Goal: Complete application form: Complete application form

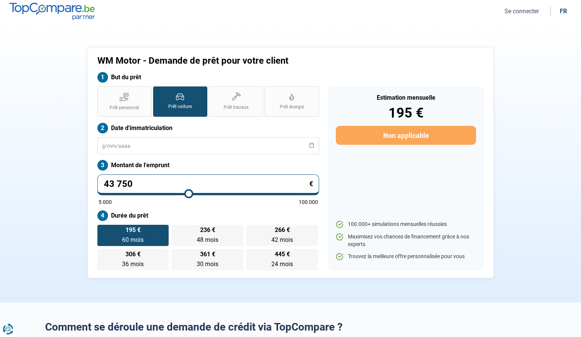
type input "42 250"
type input "42250"
type input "40 500"
type input "40500"
type input "39 750"
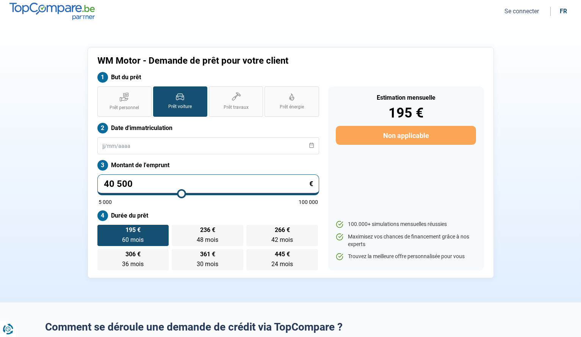
type input "39750"
type input "39 500"
type input "39500"
type input "39 250"
type input "39250"
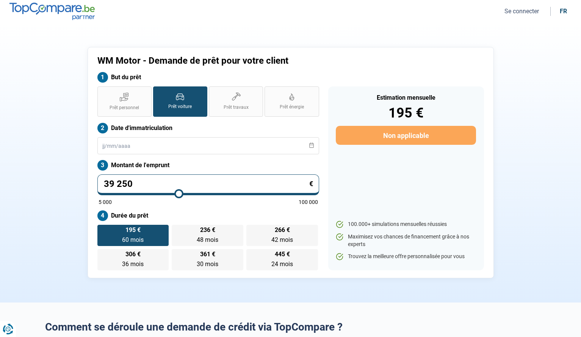
type input "39 000"
type input "39000"
type input "38 750"
type input "38750"
type input "38 500"
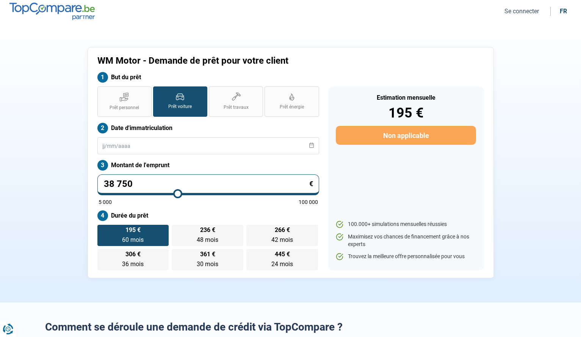
type input "38500"
type input "38 250"
type input "38250"
type input "38 000"
type input "38000"
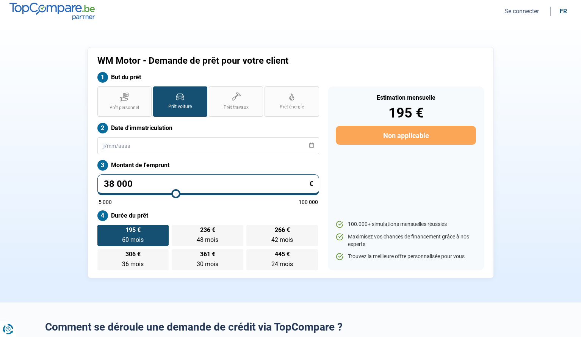
type input "37 750"
type input "37750"
type input "37 500"
type input "37500"
type input "37 250"
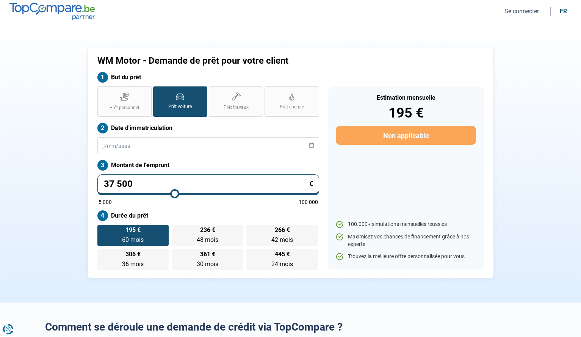
type input "37250"
type input "37 000"
type input "37000"
type input "36 750"
type input "36750"
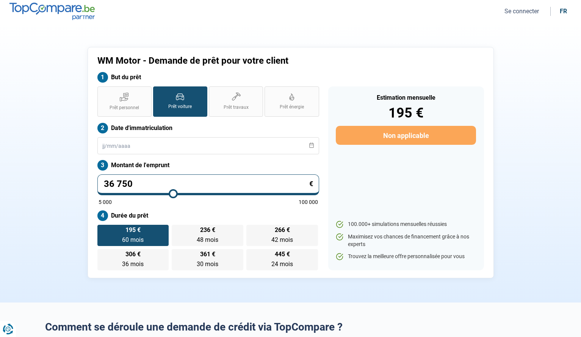
type input "36 500"
type input "36500"
type input "36 000"
type input "36000"
type input "35 750"
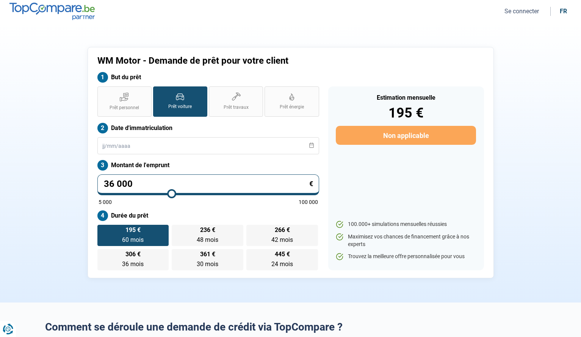
type input "35750"
type input "35 500"
type input "35500"
type input "35 250"
type input "35250"
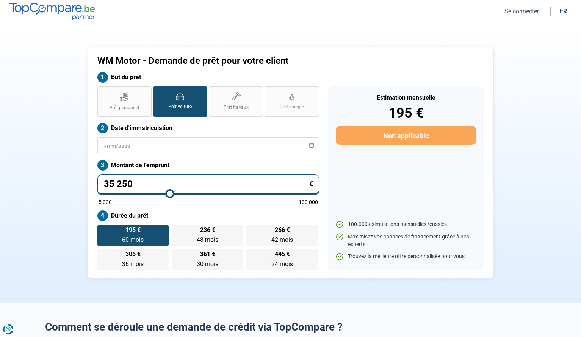
type input "34 750"
type input "34750"
type input "34 500"
type input "34500"
type input "34 250"
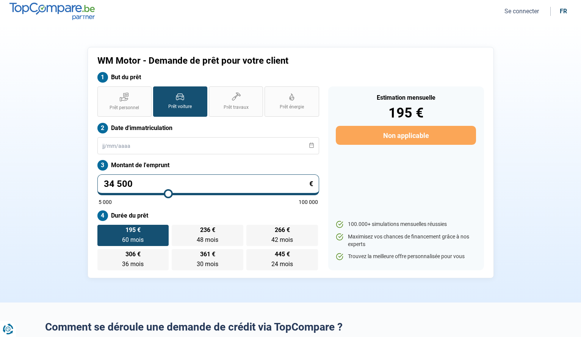
type input "34250"
type input "34 000"
type input "34000"
type input "33 750"
type input "33750"
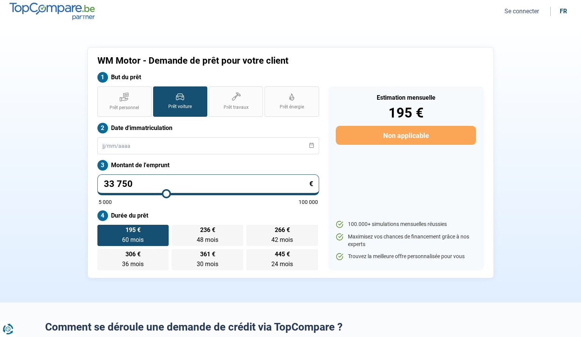
type input "33 500"
type input "33500"
type input "33 250"
type input "33250"
type input "32 750"
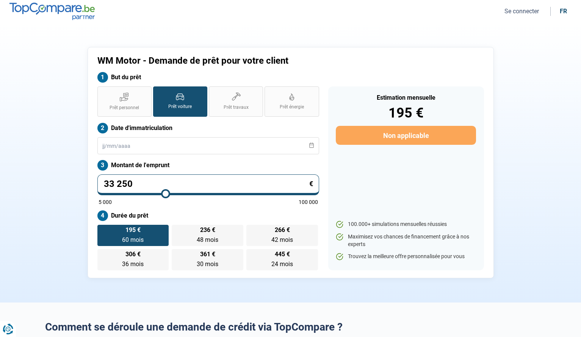
type input "32750"
type input "32 500"
type input "32500"
type input "32 250"
type input "32250"
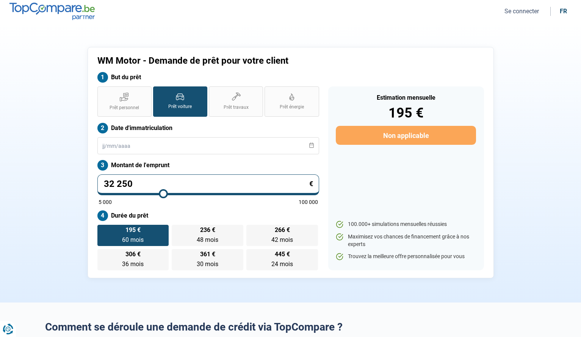
type input "32 000"
type input "32000"
type input "31 750"
type input "31750"
type input "31 500"
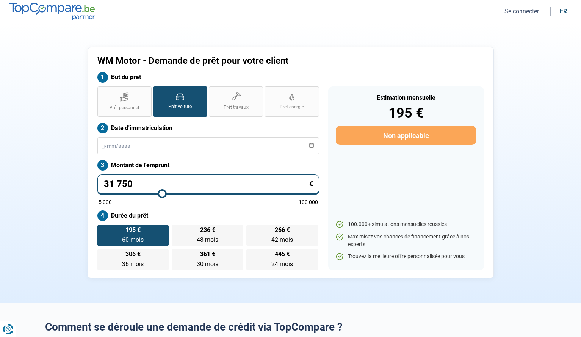
type input "31500"
type input "31 250"
type input "31250"
type input "31 000"
type input "31000"
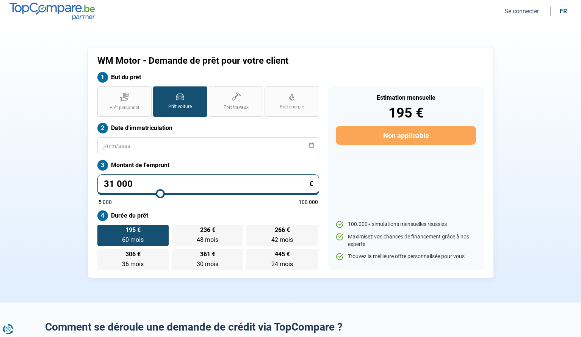
type input "30 750"
type input "30750"
type input "30 500"
type input "30500"
type input "30 250"
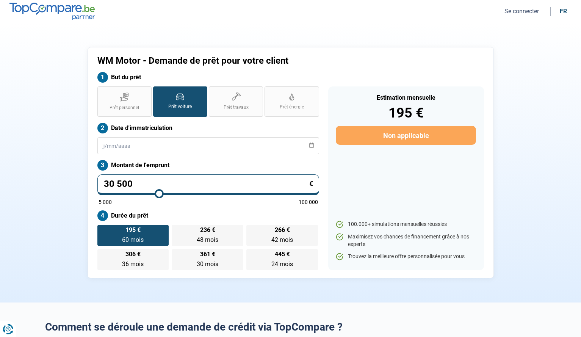
type input "30250"
type input "30 000"
type input "30000"
type input "29 750"
type input "29750"
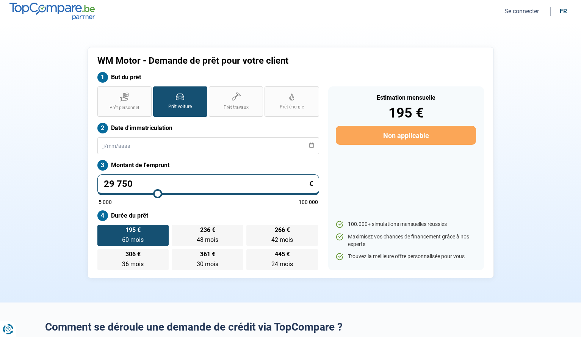
type input "29 500"
type input "29500"
type input "29 250"
type input "29250"
type input "29 000"
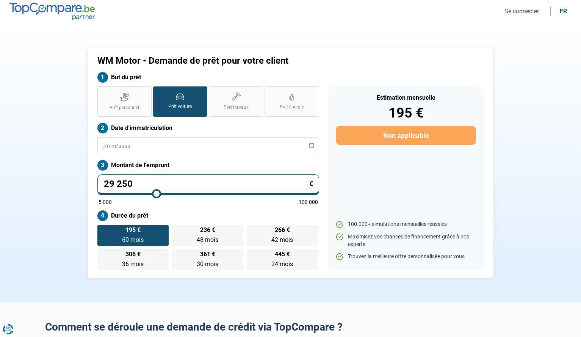
type input "29000"
type input "28 750"
type input "28750"
type input "28 500"
type input "28500"
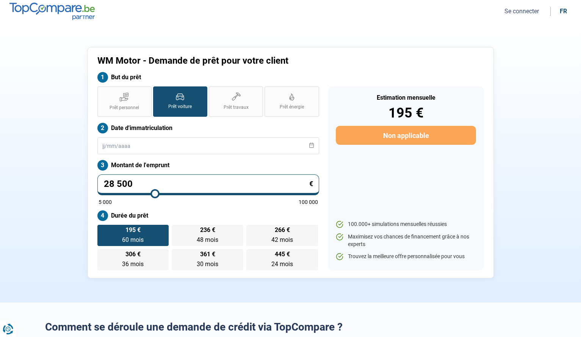
type input "28 250"
type input "28250"
type input "28 000"
type input "28000"
type input "27 750"
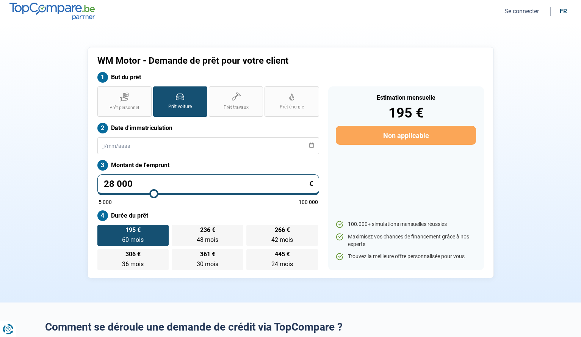
type input "27750"
type input "27 500"
type input "27500"
type input "27 250"
type input "27250"
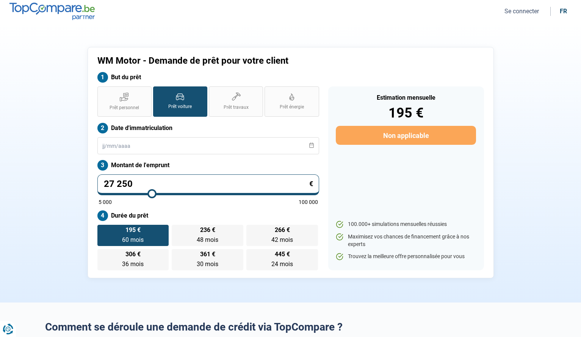
type input "27 000"
type input "27000"
type input "26 750"
type input "26750"
type input "26 500"
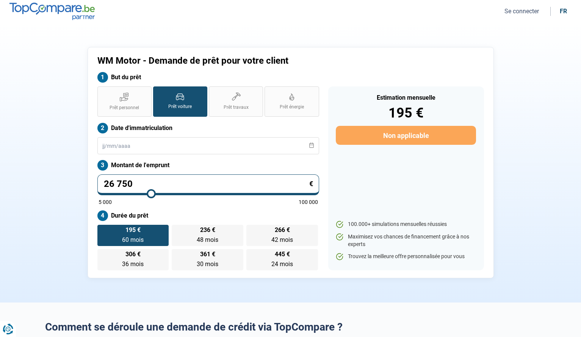
type input "26500"
type input "26 250"
type input "26250"
type input "26 000"
type input "26000"
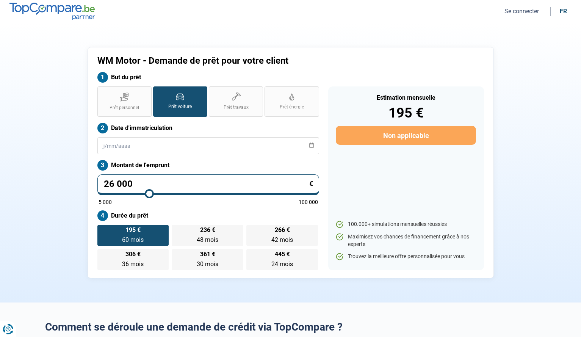
type input "25 750"
type input "25750"
type input "26 000"
type input "26000"
type input "26 250"
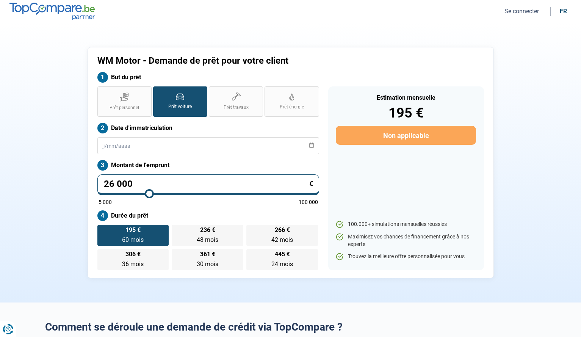
type input "26250"
type input "26 000"
type input "26000"
click at [149, 194] on input "range" at bounding box center [209, 194] width 220 height 2
click at [200, 143] on input "text" at bounding box center [208, 145] width 222 height 17
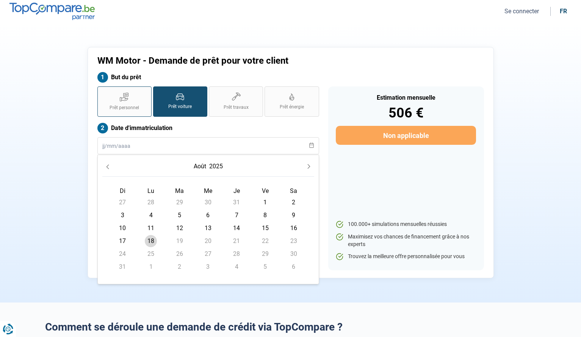
click at [130, 102] on label "Prêt personnel" at bounding box center [124, 101] width 54 height 30
click at [102, 91] on input "Prêt personnel" at bounding box center [99, 88] width 5 height 5
radio input "true"
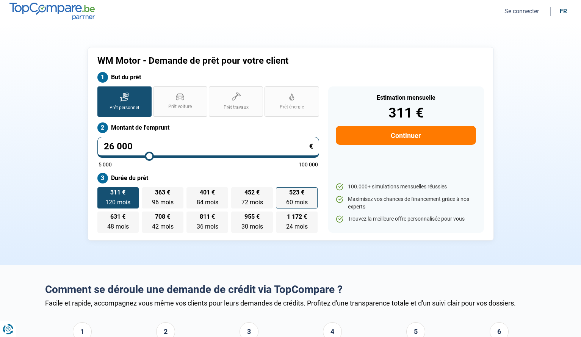
click at [286, 200] on span "60 mois" at bounding box center [297, 202] width 22 height 7
click at [276, 192] on input "523 € 60 mois 60 mois" at bounding box center [278, 189] width 5 height 5
radio input "true"
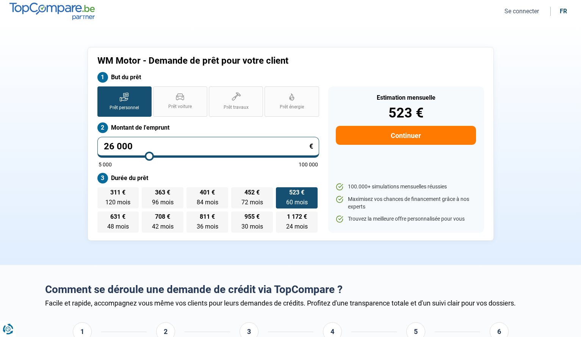
click at [389, 136] on button "Continuer" at bounding box center [406, 135] width 140 height 19
select select "32"
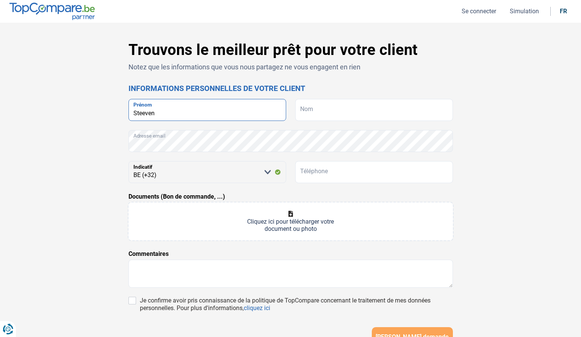
type input "Steeven"
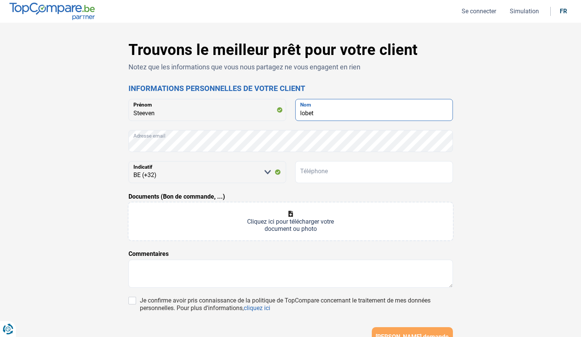
type input "lobet"
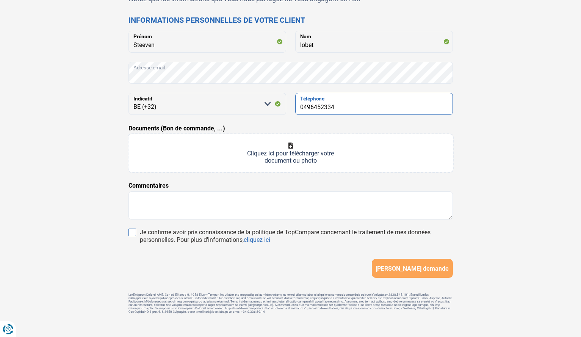
type input "0496452334"
click at [132, 232] on input "Je confirme avoir pris connaissance de la politique de TopCompare concernant le…" at bounding box center [133, 233] width 8 height 8
checkbox input "true"
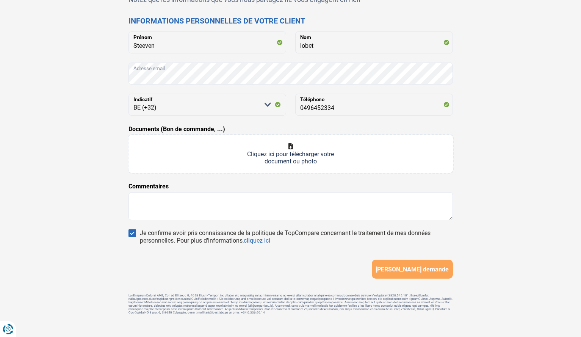
click at [426, 271] on span "[PERSON_NAME] demande" at bounding box center [412, 269] width 73 height 7
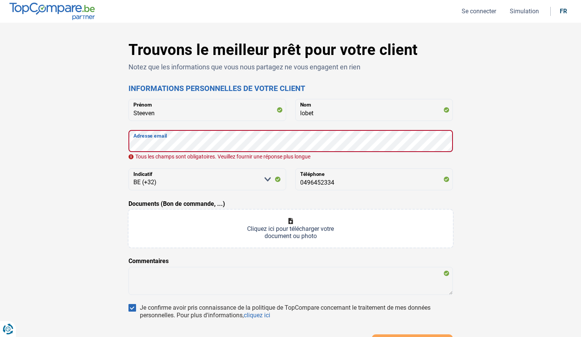
scroll to position [26, 0]
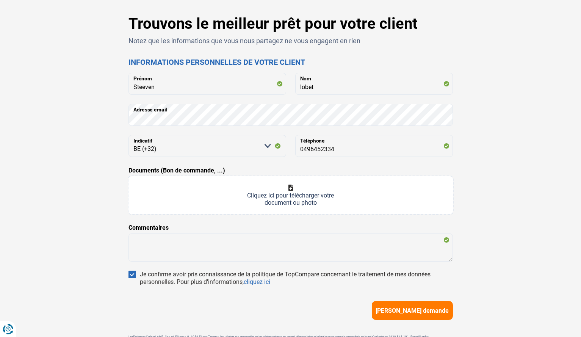
click at [526, 144] on div "Trouvons le meilleur prêt pour votre client Notez que les informations que vous…" at bounding box center [291, 188] width 500 height 347
click at [419, 312] on span "[PERSON_NAME] demande" at bounding box center [412, 310] width 73 height 7
